Goal: Task Accomplishment & Management: Manage account settings

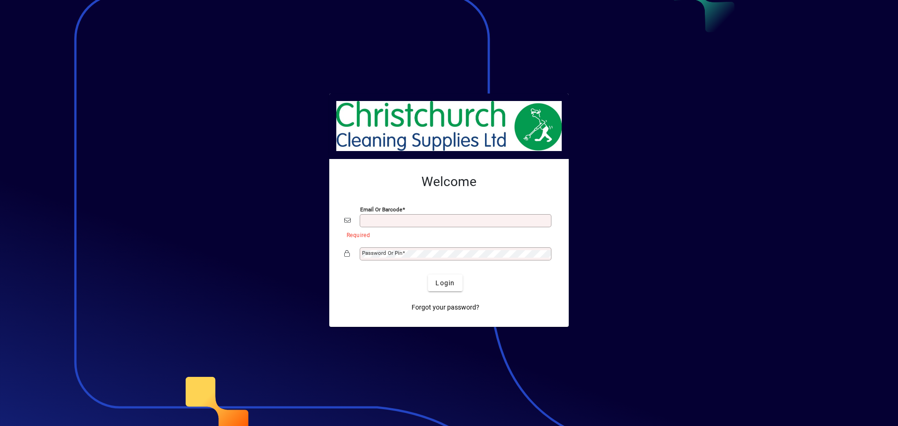
click at [419, 218] on input "Email or Barcode" at bounding box center [456, 220] width 189 height 7
type input "**********"
